Goal: Information Seeking & Learning: Learn about a topic

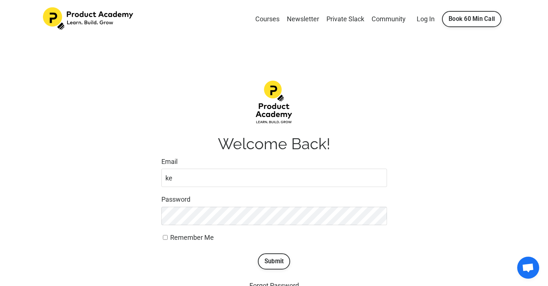
type input "[EMAIL_ADDRESS][PERSON_NAME][DOMAIN_NAME]"
click at [276, 262] on button "Submit" at bounding box center [274, 262] width 33 height 16
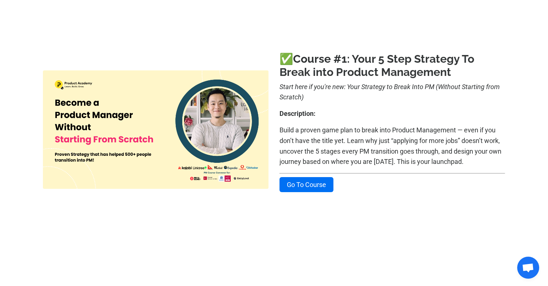
scroll to position [118, 0]
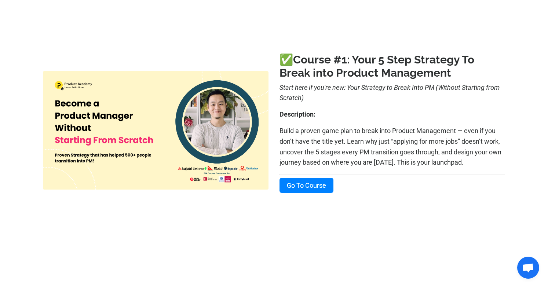
click at [325, 185] on link "Go To Course" at bounding box center [307, 185] width 54 height 15
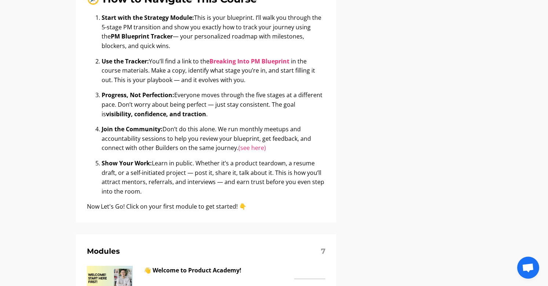
scroll to position [314, 0]
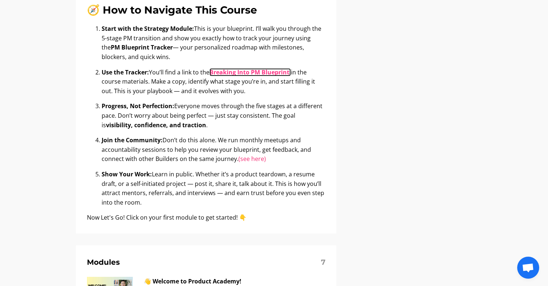
click at [276, 69] on b "Breaking Into PM Blueprint" at bounding box center [250, 72] width 80 height 8
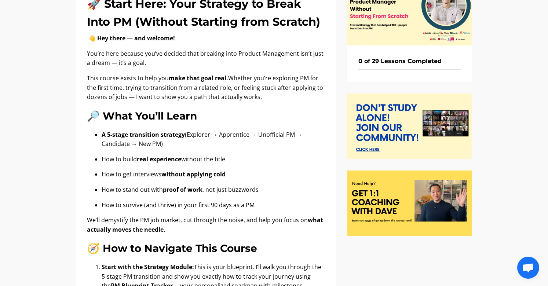
scroll to position [36, 0]
